Goal: Task Accomplishment & Management: Use online tool/utility

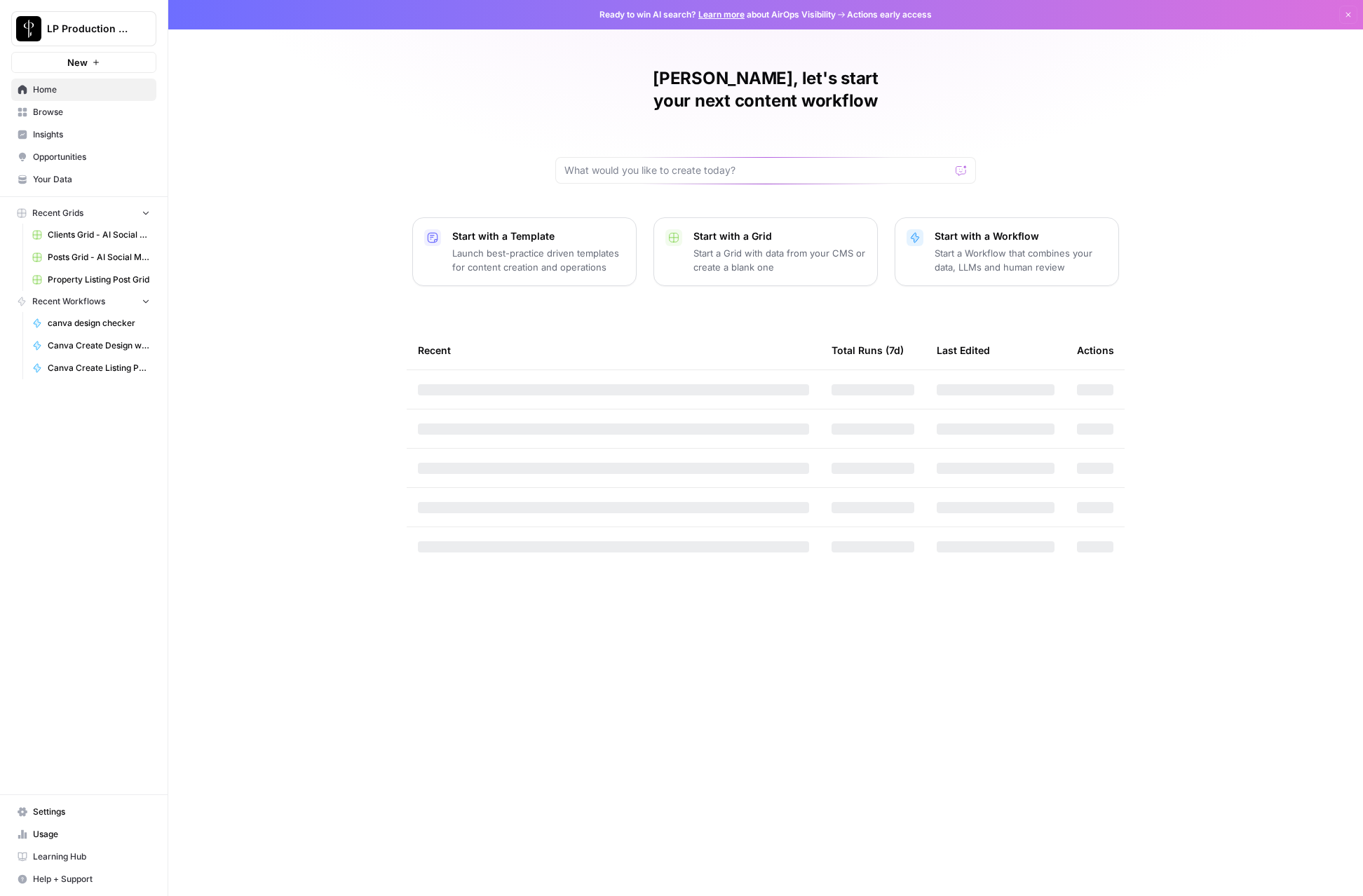
click at [64, 121] on link "Browse" at bounding box center [84, 112] width 146 height 23
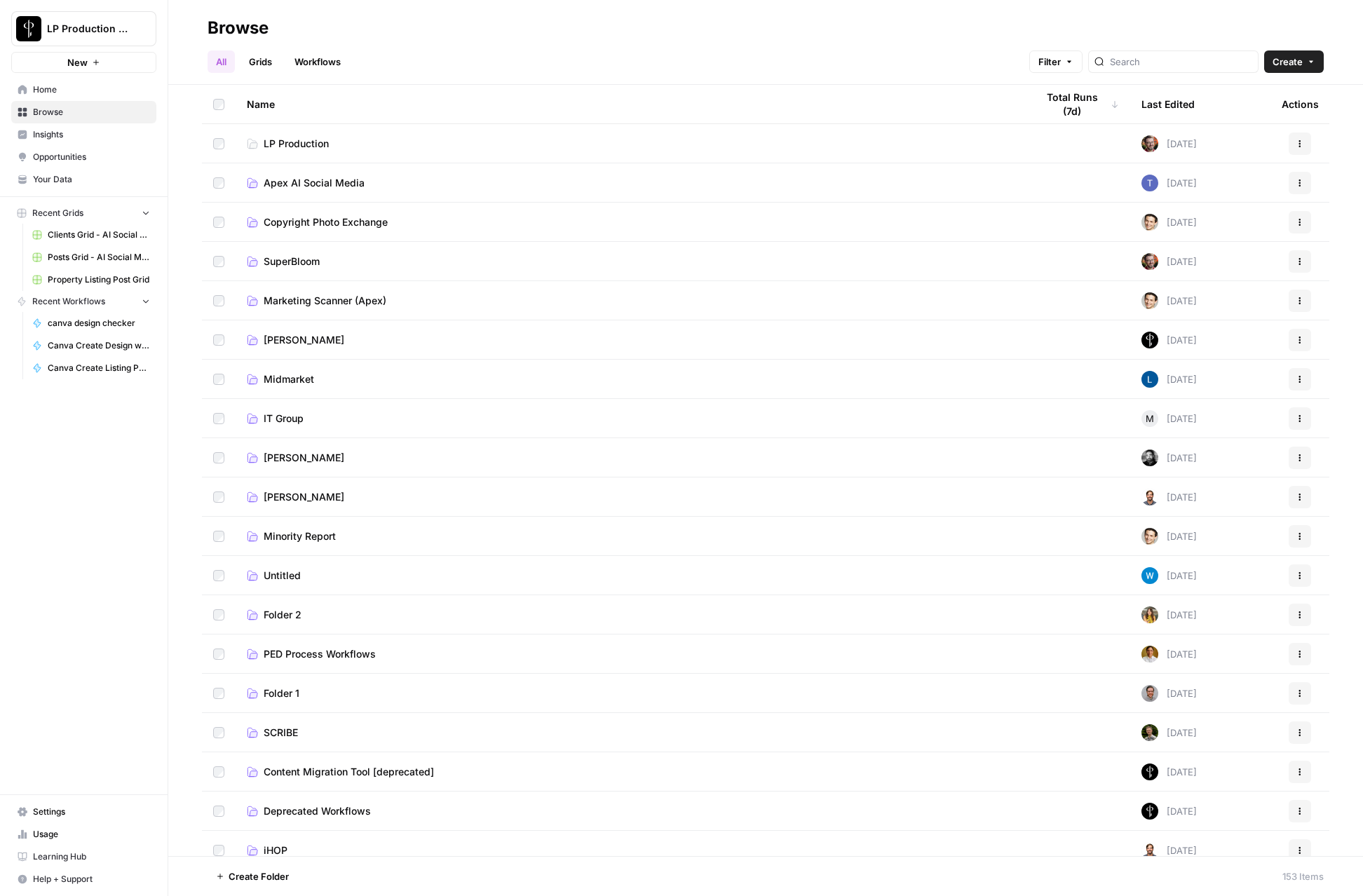
click at [288, 172] on td "Apex AI Social Media" at bounding box center [630, 182] width 790 height 39
click at [287, 181] on span "Apex AI Social Media" at bounding box center [314, 182] width 101 height 14
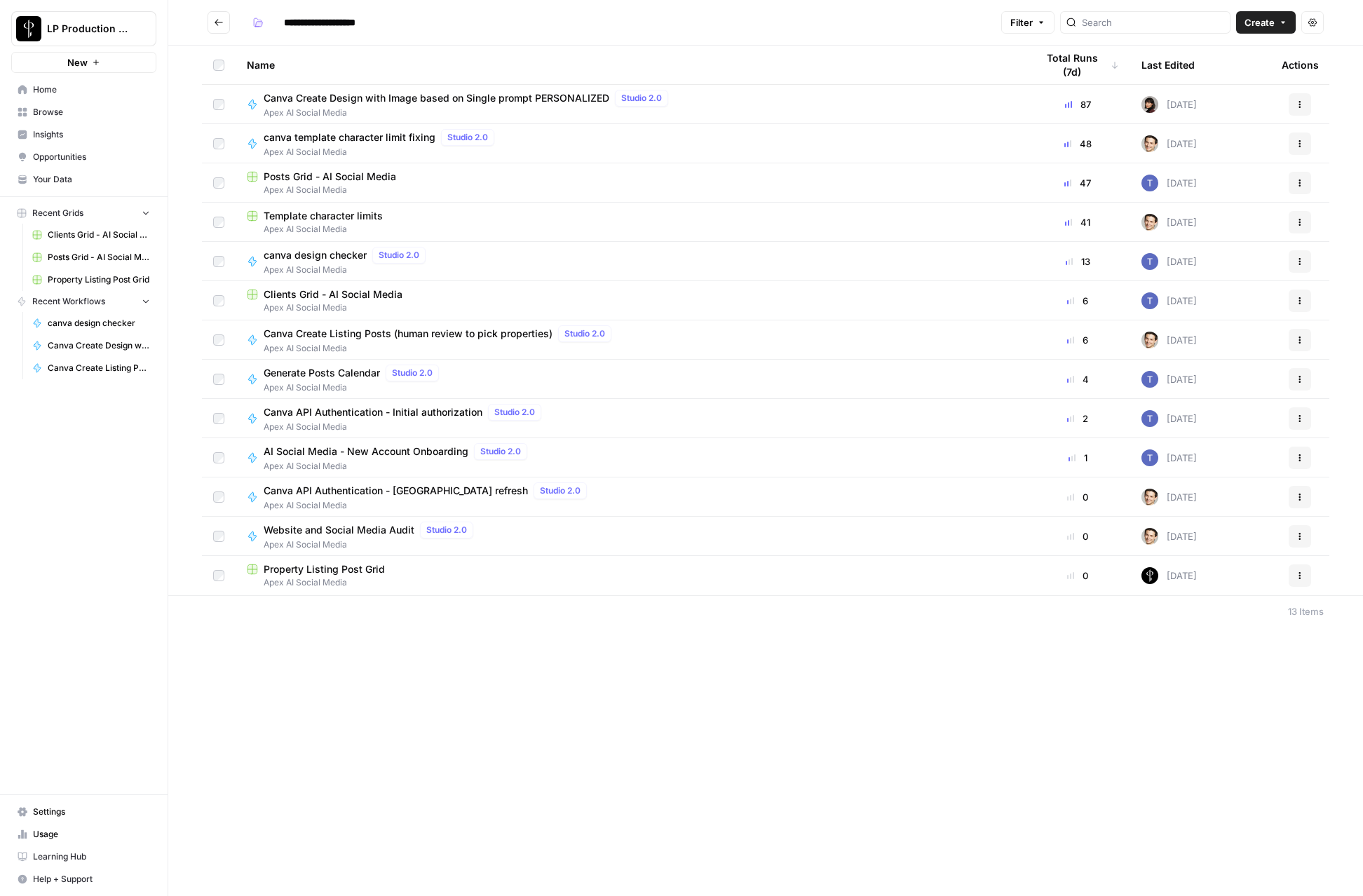
click at [299, 181] on span "Posts Grid - AI Social Media" at bounding box center [330, 177] width 132 height 14
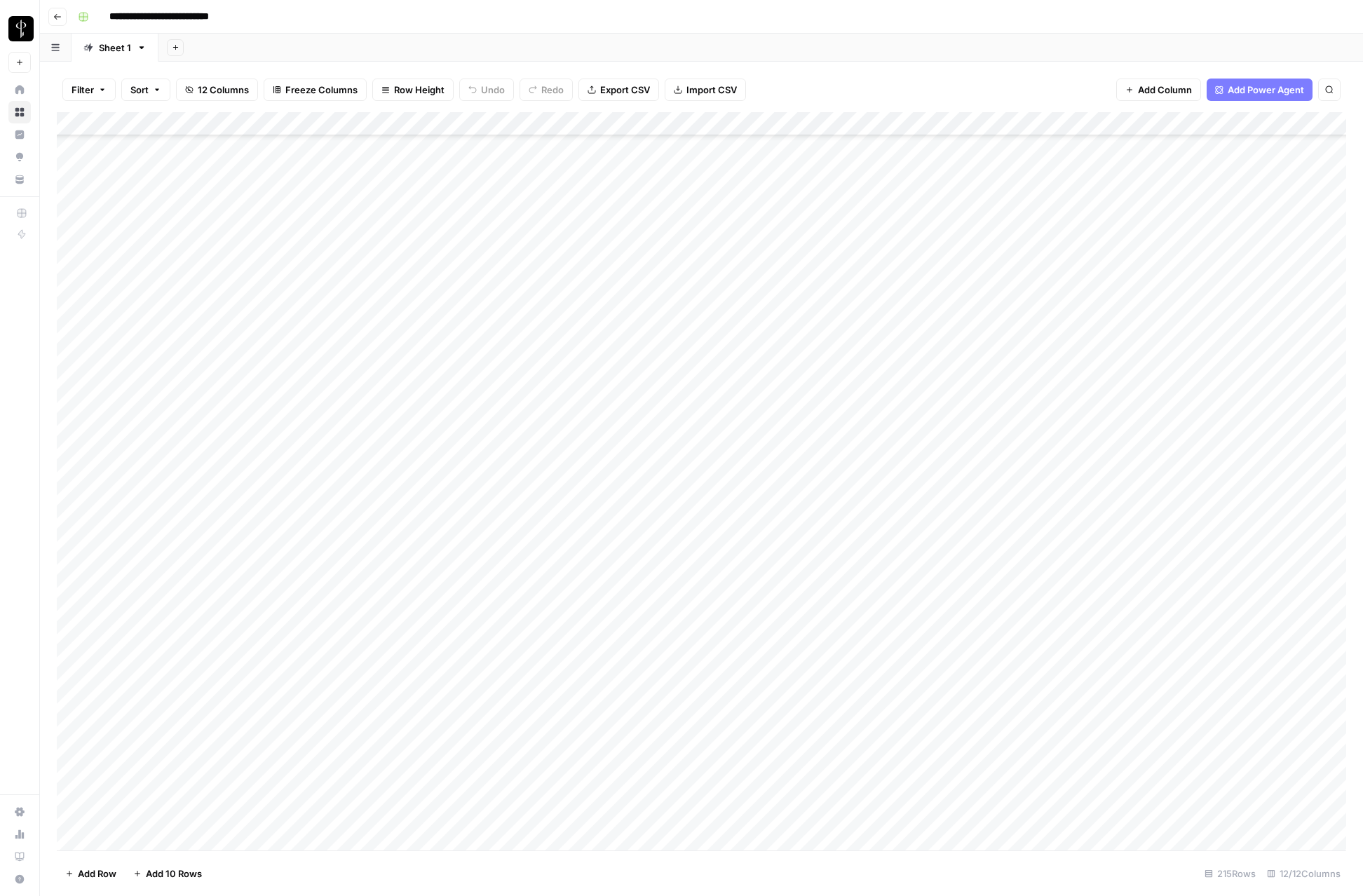
scroll to position [4433, 0]
click at [1293, 599] on div "Add Column" at bounding box center [701, 481] width 1290 height 738
click at [1293, 625] on div "Add Column" at bounding box center [701, 481] width 1290 height 738
click at [1289, 648] on div "Add Column" at bounding box center [701, 481] width 1290 height 738
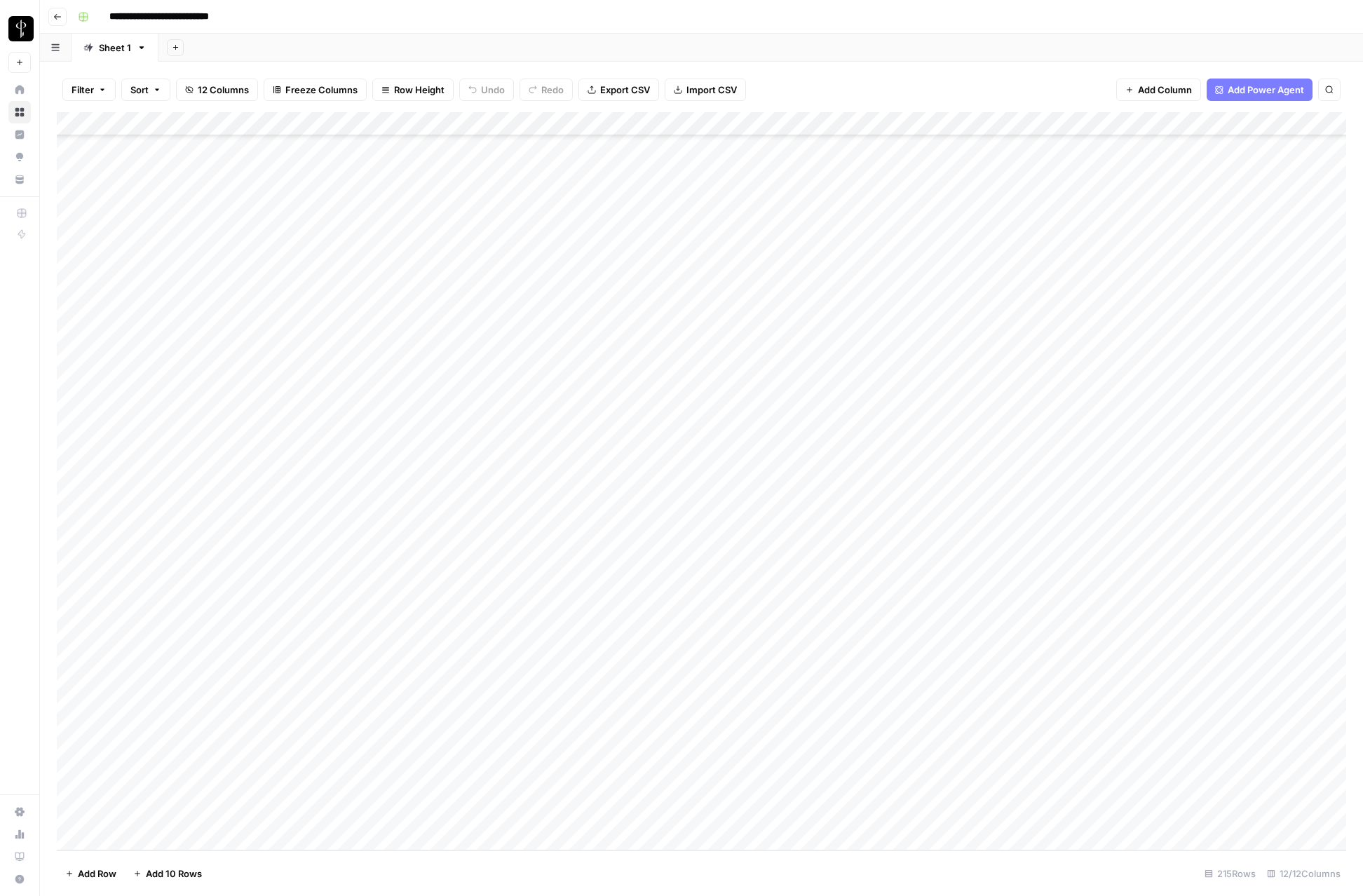
click at [1292, 672] on div "Add Column" at bounding box center [701, 481] width 1290 height 738
click at [1293, 693] on div "Add Column" at bounding box center [701, 481] width 1290 height 738
click at [1293, 720] on div "Add Column" at bounding box center [701, 481] width 1290 height 738
click at [1292, 743] on div "Add Column" at bounding box center [701, 481] width 1290 height 738
click at [1291, 764] on div "Add Column" at bounding box center [701, 481] width 1290 height 738
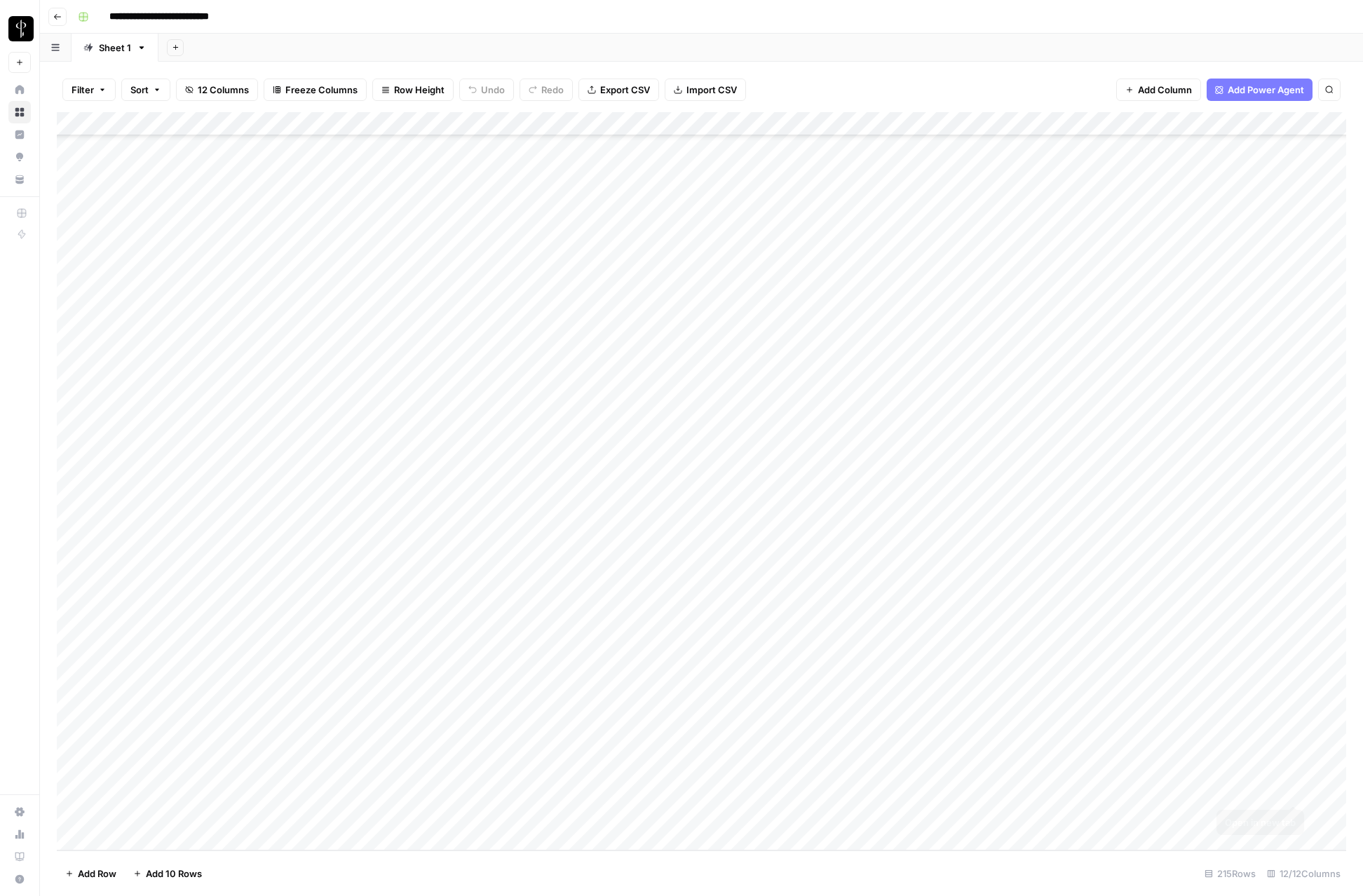
click at [1298, 791] on div "Add Column" at bounding box center [701, 481] width 1290 height 738
click at [1293, 820] on div "Add Column" at bounding box center [701, 481] width 1290 height 738
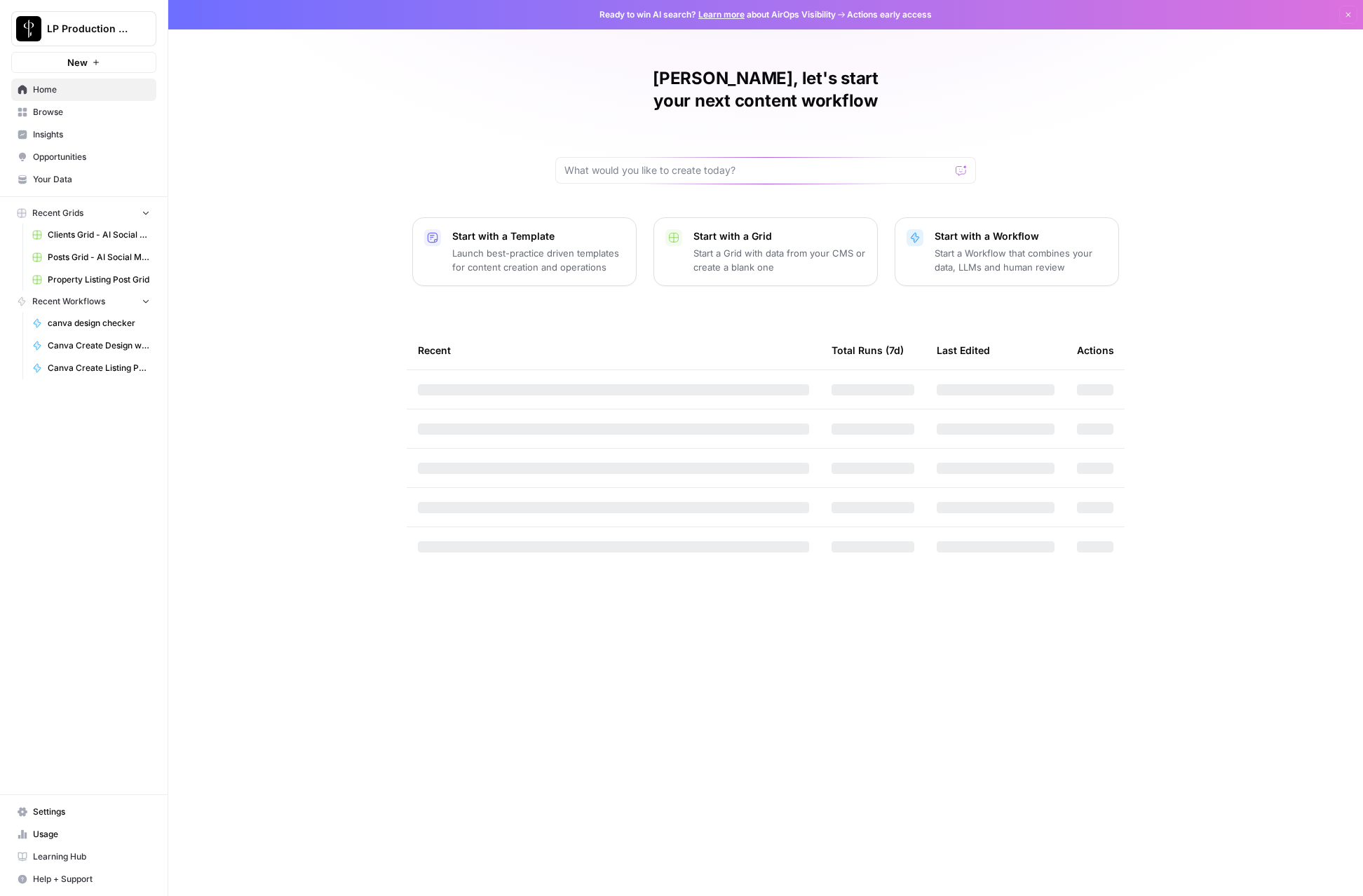
click at [43, 108] on span "Browse" at bounding box center [91, 112] width 117 height 12
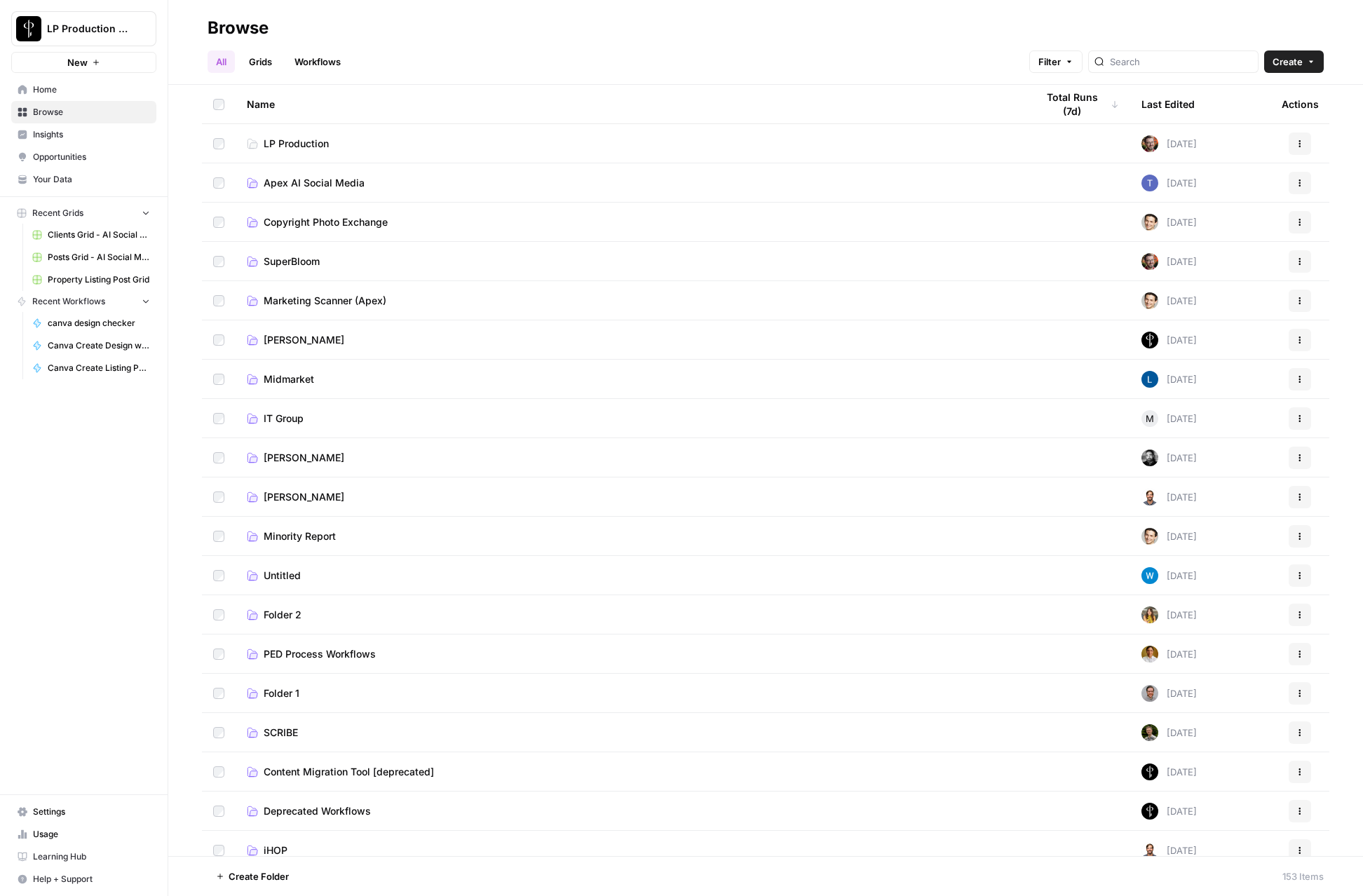
click at [300, 180] on span "Apex AI Social Media" at bounding box center [314, 182] width 101 height 14
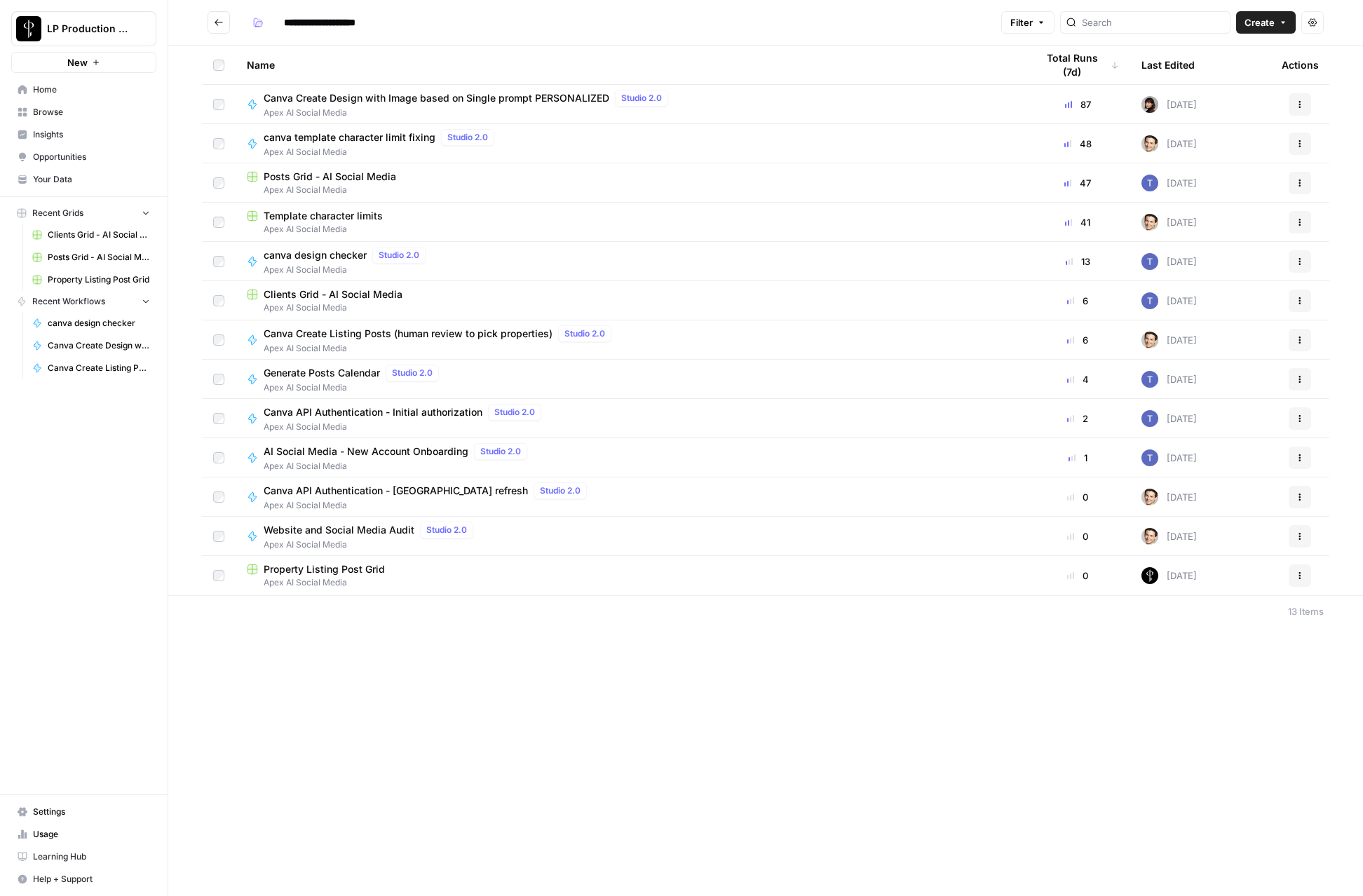
click at [348, 573] on span "Property Listing Post Grid" at bounding box center [324, 569] width 121 height 14
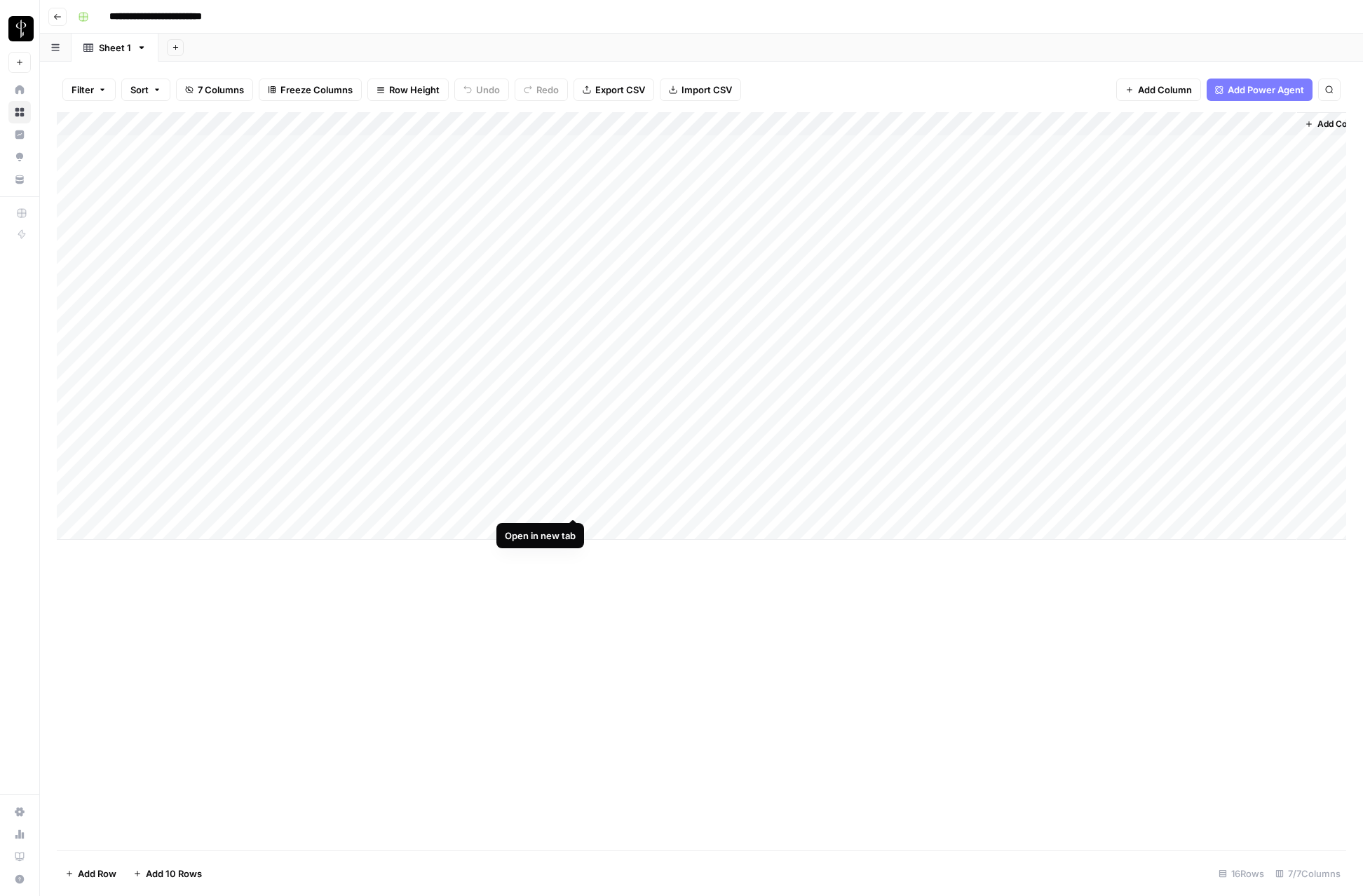
click at [577, 507] on div "Add Column" at bounding box center [701, 325] width 1290 height 427
click at [576, 477] on div "Add Column" at bounding box center [701, 325] width 1290 height 427
click at [577, 457] on div "Add Column" at bounding box center [701, 325] width 1290 height 427
click at [51, 13] on button "Go back" at bounding box center [57, 16] width 18 height 18
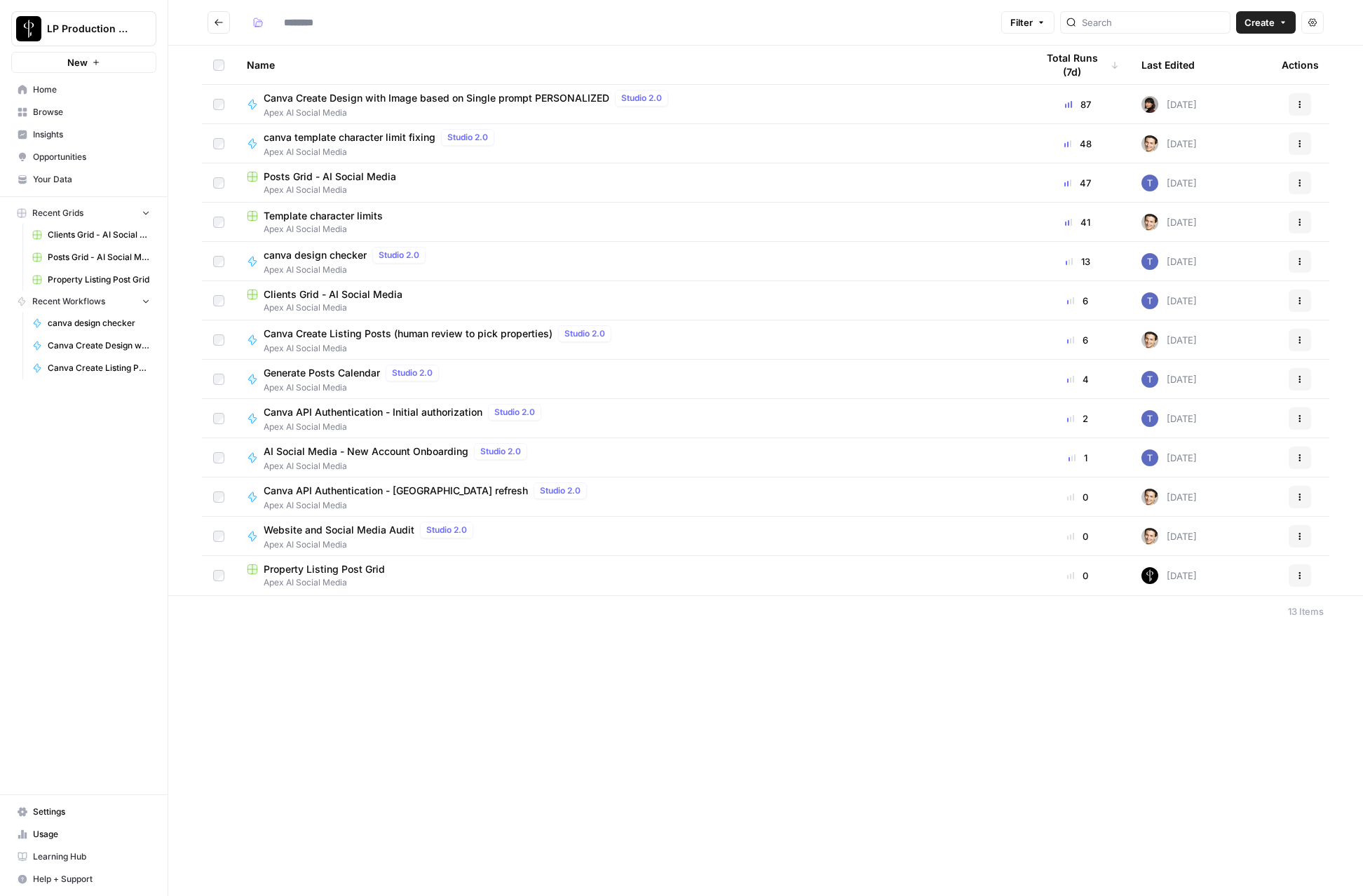
type input "**********"
click at [308, 301] on span "Apex AI Social Media" at bounding box center [630, 307] width 767 height 12
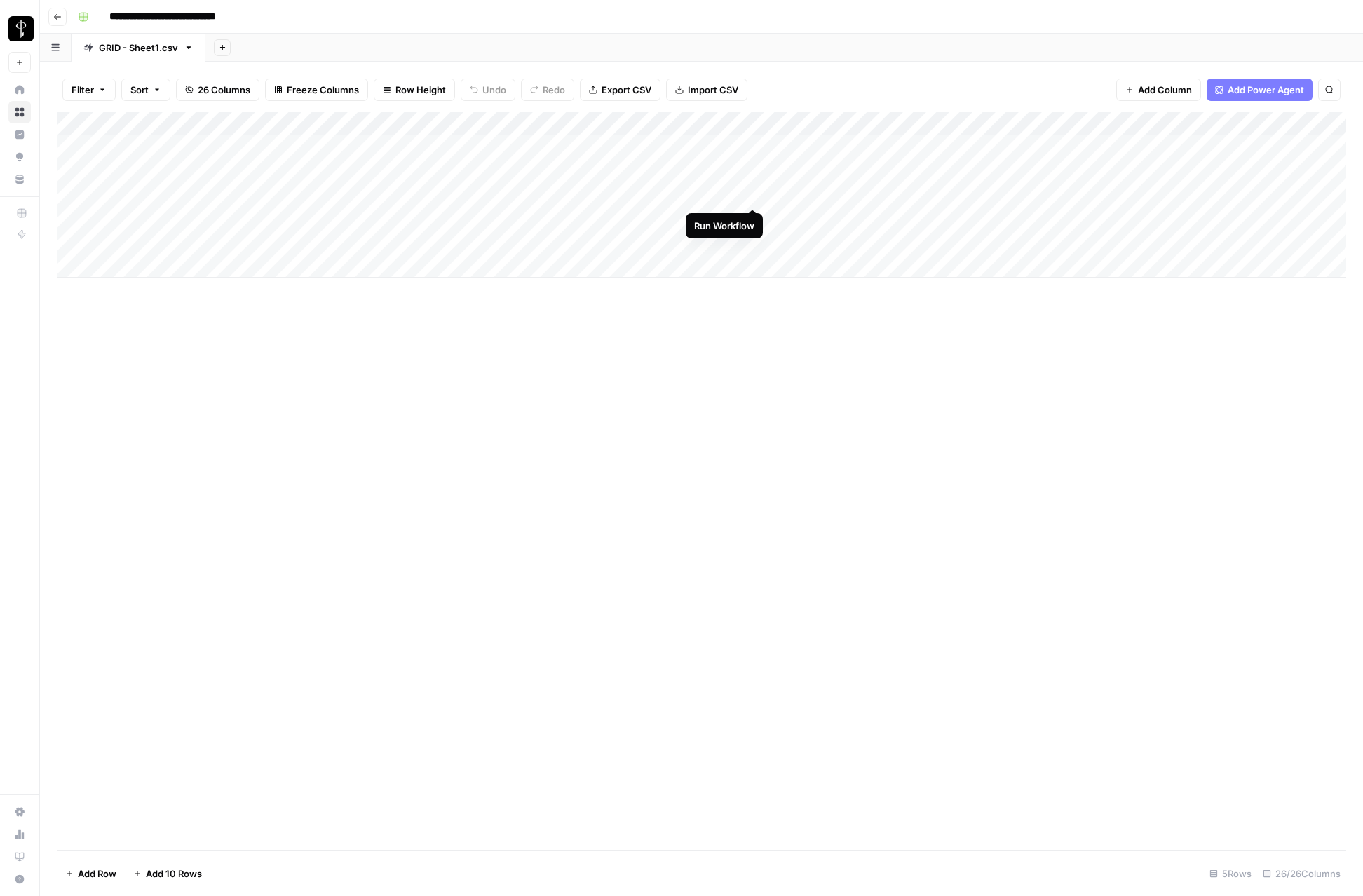
click at [751, 193] on div "Add Column" at bounding box center [701, 194] width 1290 height 165
click at [637, 198] on div "Add Column" at bounding box center [701, 194] width 1290 height 165
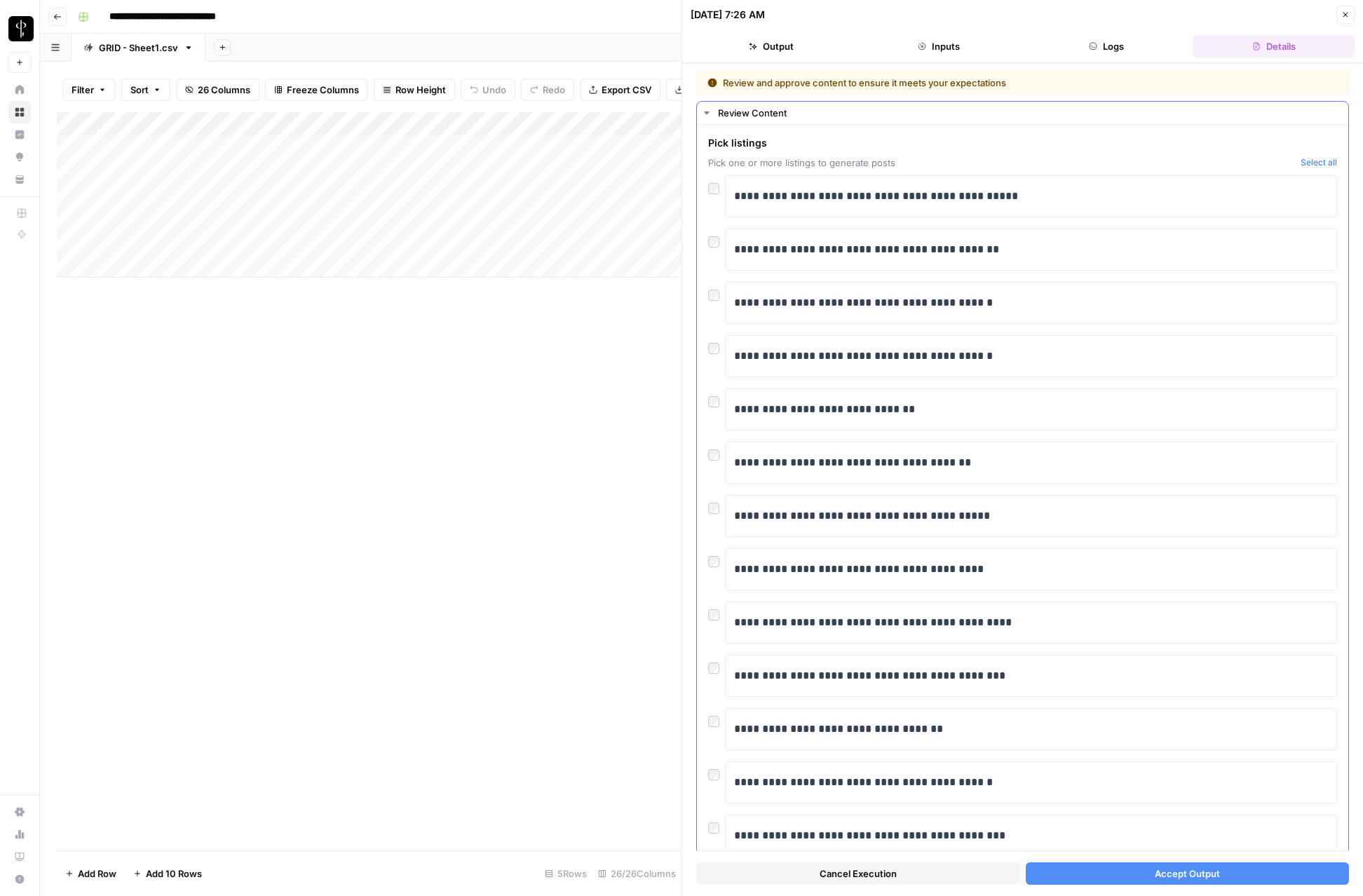
click at [713, 301] on div at bounding box center [717, 291] width 17 height 20
click at [1124, 871] on button "Accept Output" at bounding box center [1187, 873] width 324 height 23
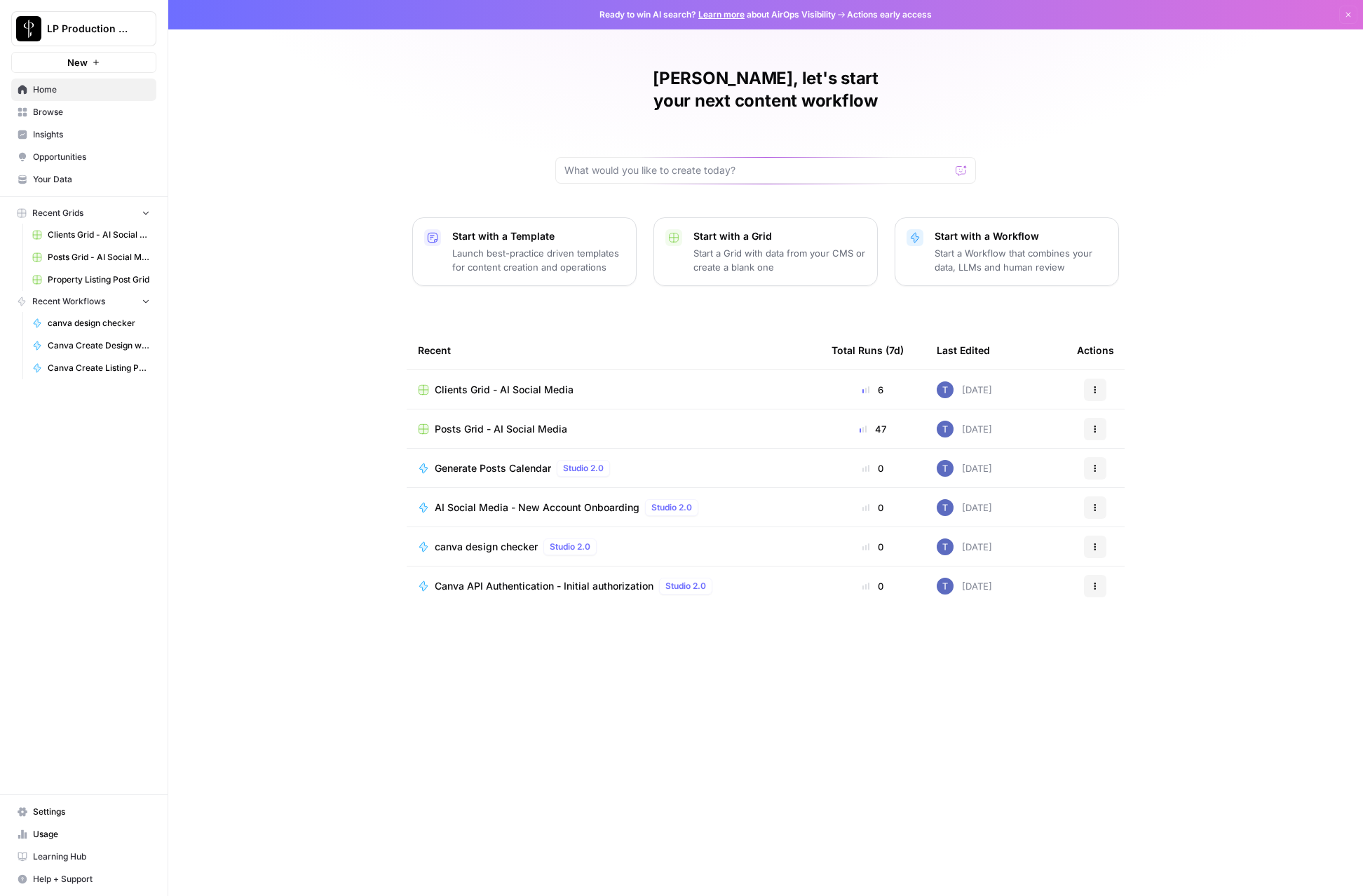
click at [38, 116] on span "Browse" at bounding box center [91, 112] width 117 height 12
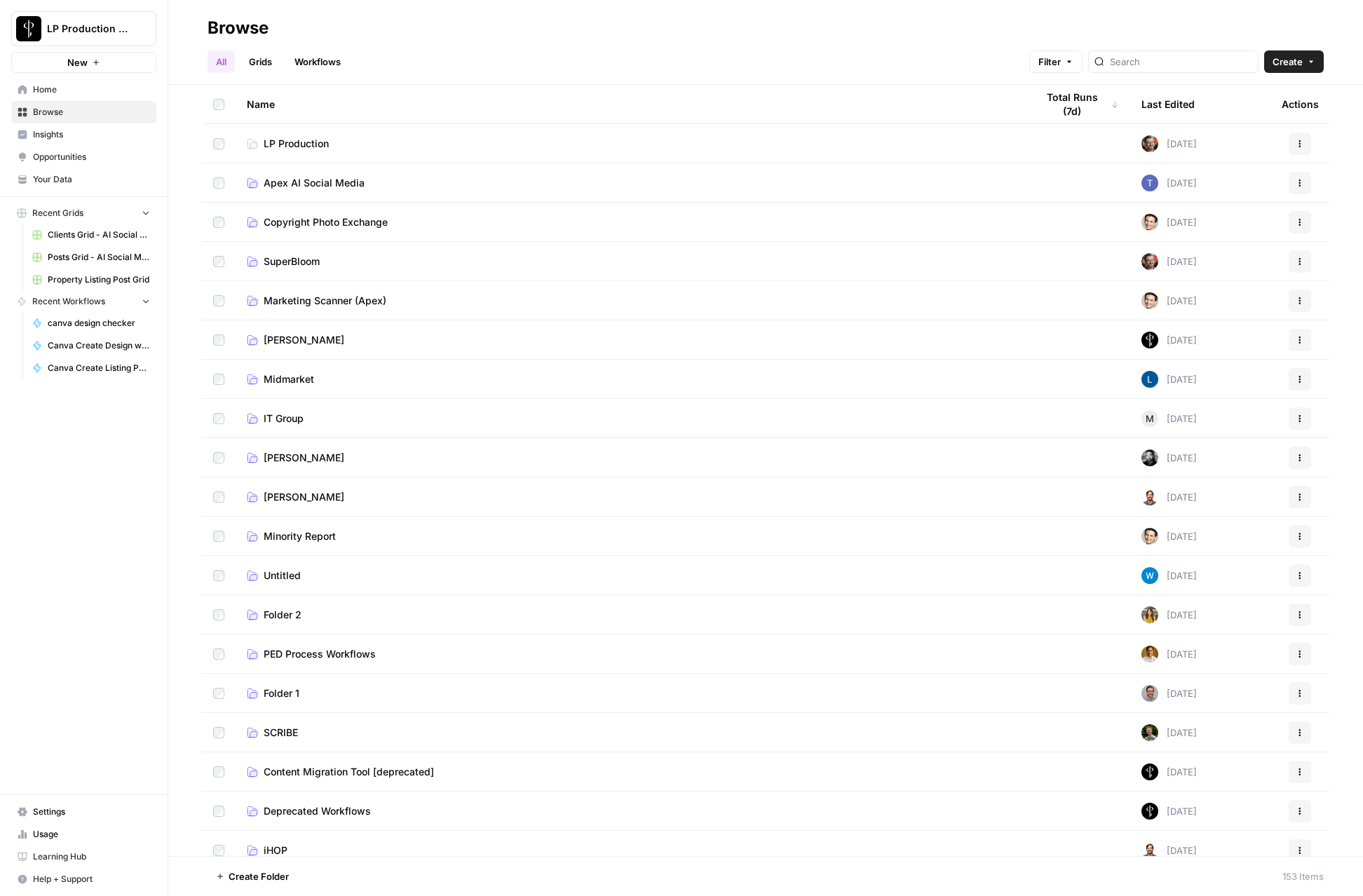
click at [278, 187] on span "Apex AI Social Media" at bounding box center [314, 182] width 101 height 14
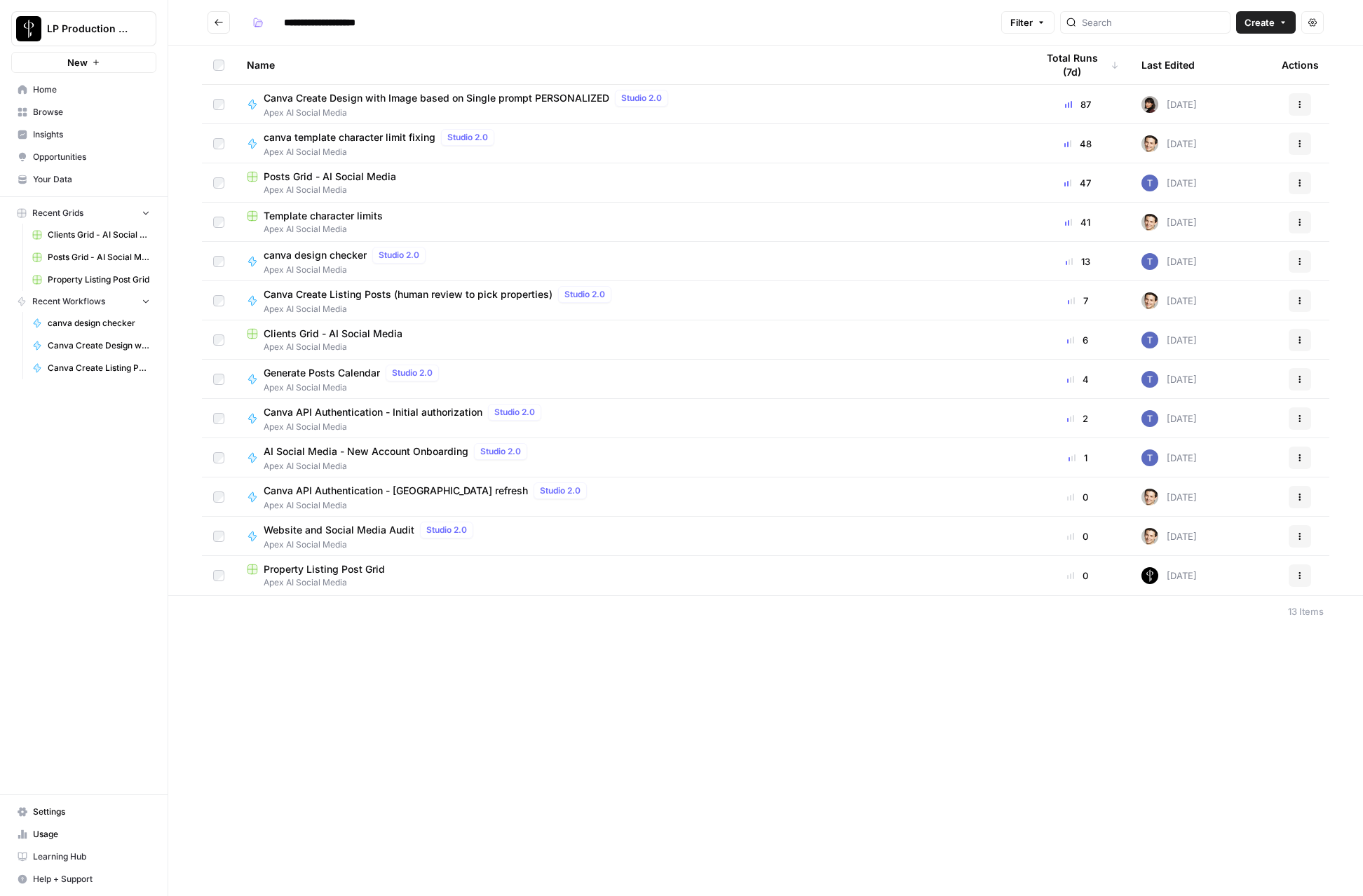
click at [315, 576] on span "Property Listing Post Grid" at bounding box center [324, 569] width 121 height 14
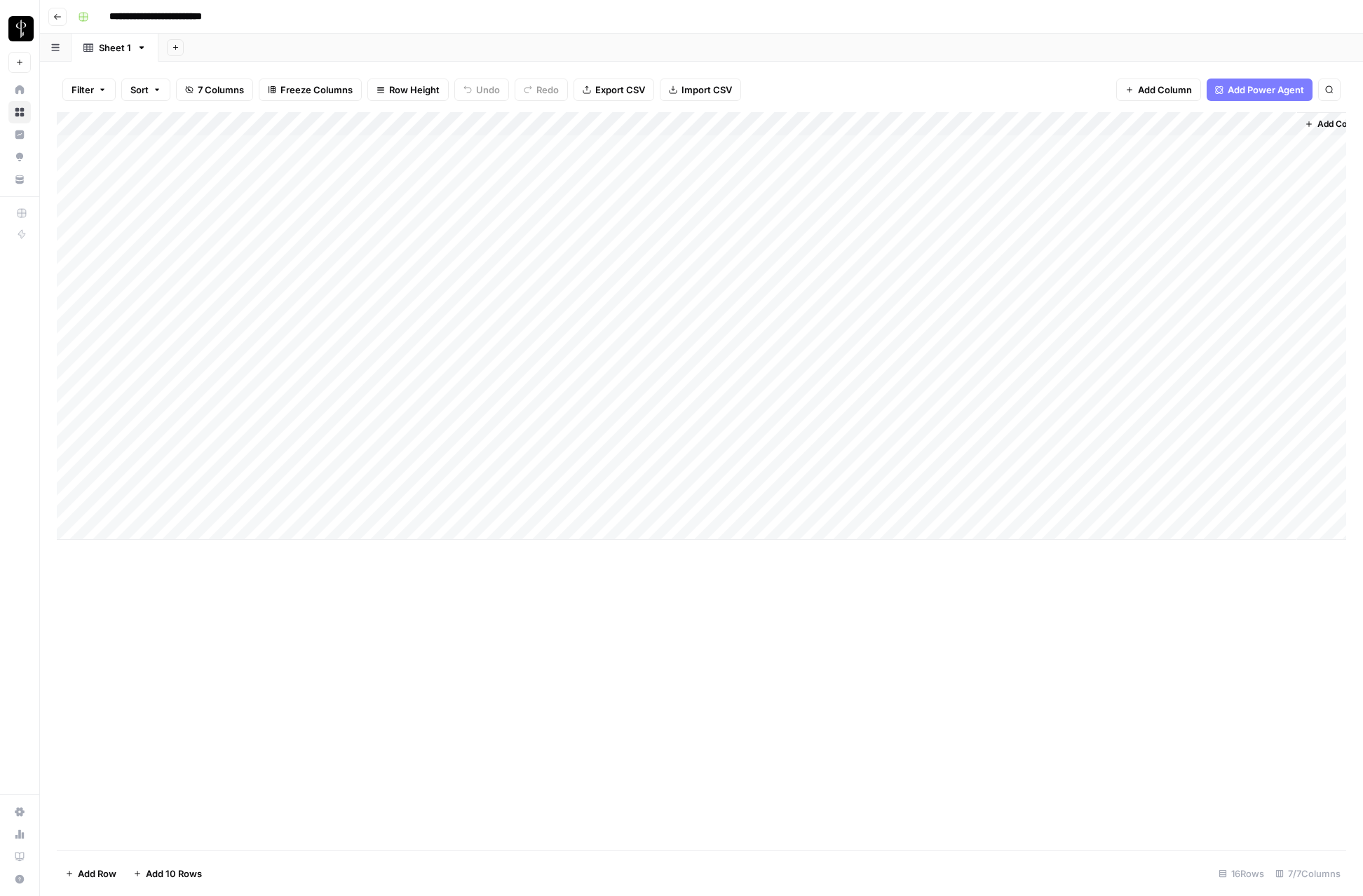
click at [73, 457] on div "Add Column" at bounding box center [701, 325] width 1290 height 427
click at [72, 502] on div "Add Column" at bounding box center [701, 325] width 1290 height 427
click at [120, 875] on span "Delete 3 Rows" at bounding box center [96, 873] width 62 height 14
click at [620, 162] on span "Delete" at bounding box center [631, 162] width 30 height 14
